Goal: Navigation & Orientation: Find specific page/section

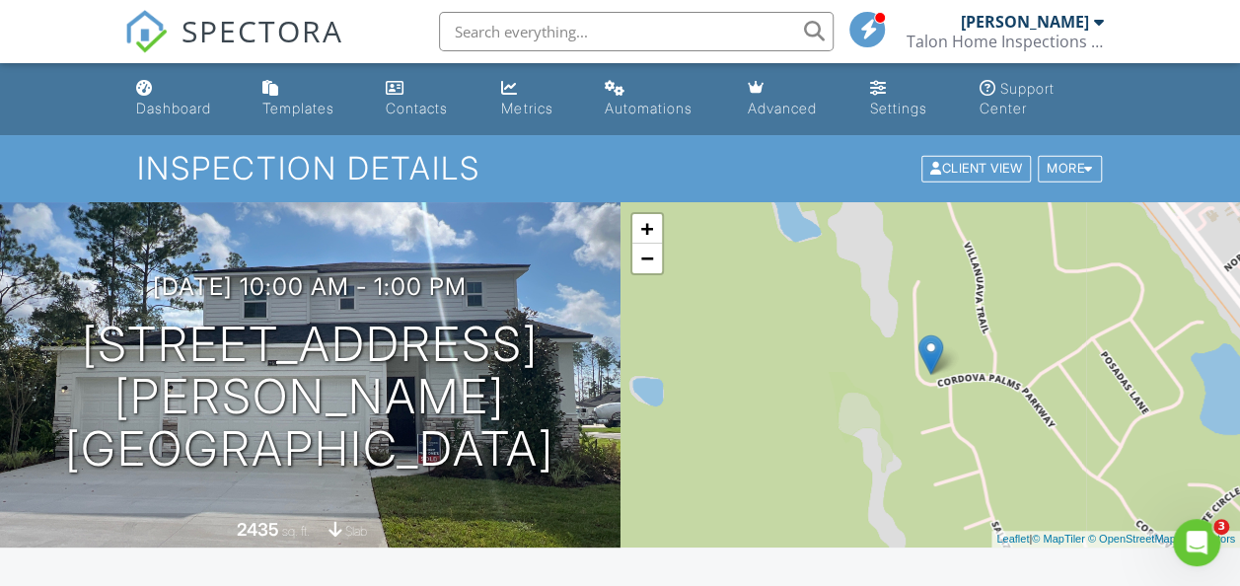
click at [255, 34] on span "SPECTORA" at bounding box center [263, 30] width 162 height 41
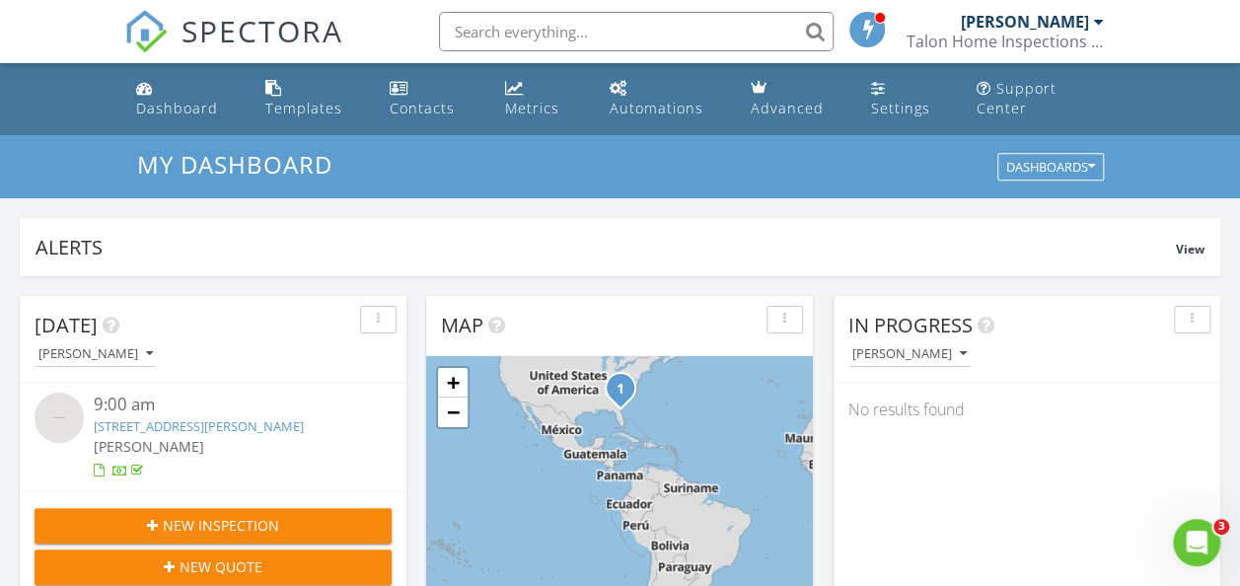
click at [254, 22] on span "SPECTORA" at bounding box center [263, 30] width 162 height 41
